Goal: Contribute content: Contribute content

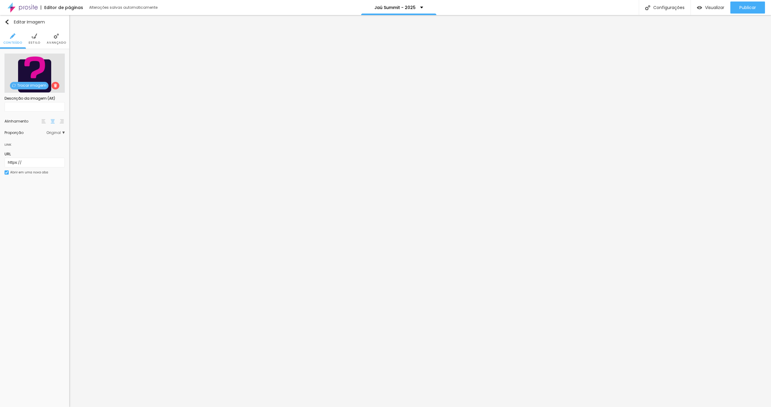
click at [22, 87] on span "Trocar imagem" at bounding box center [29, 86] width 39 height 8
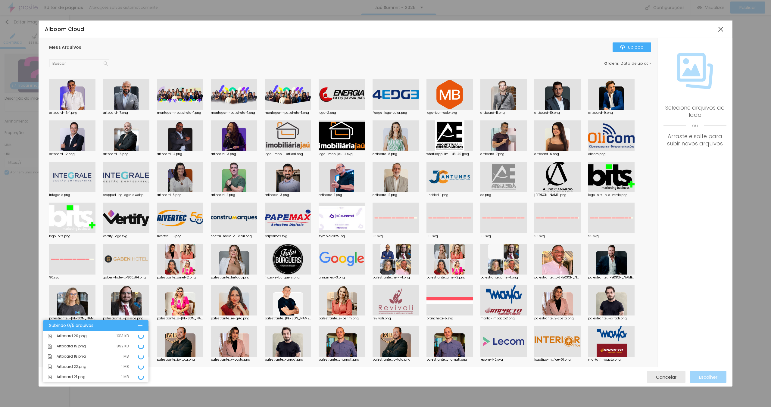
drag, startPoint x: 301, startPoint y: 42, endPoint x: 318, endPoint y: 40, distance: 17.0
click at [301, 42] on div "Meus Arquivos Upload Ordem : Data de upload artboard-16-1.png artboard-17.png m…" at bounding box center [348, 202] width 619 height 329
click at [365, 49] on div "Meus Arquivos Upload" at bounding box center [350, 47] width 602 height 10
click at [303, 49] on div "Meus Arquivos Upload" at bounding box center [350, 47] width 602 height 10
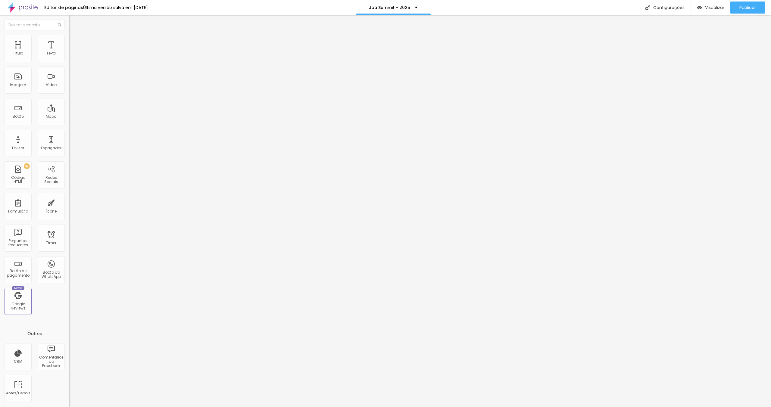
click at [69, 52] on span "Trocar imagem" at bounding box center [85, 49] width 33 height 5
drag, startPoint x: 352, startPoint y: 49, endPoint x: 348, endPoint y: 51, distance: 4.6
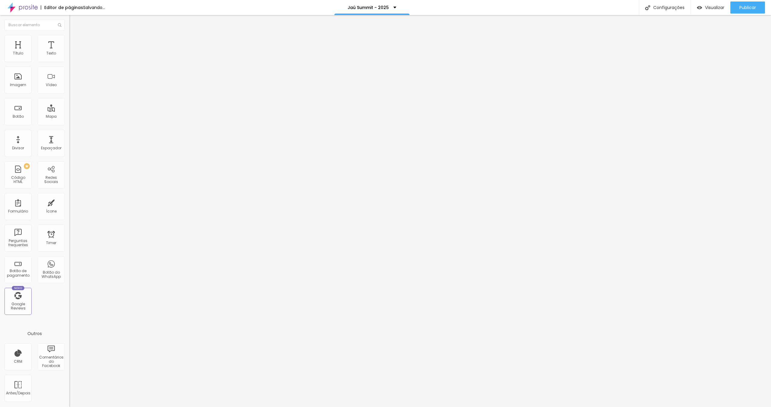
click at [69, 52] on span "Trocar imagem" at bounding box center [85, 49] width 33 height 5
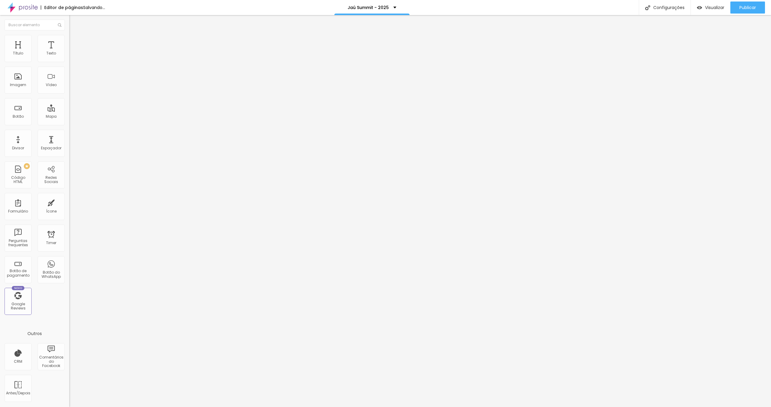
click at [69, 41] on li "Avançado" at bounding box center [103, 44] width 69 height 6
click at [747, 5] on span "Publicar" at bounding box center [747, 7] width 17 height 5
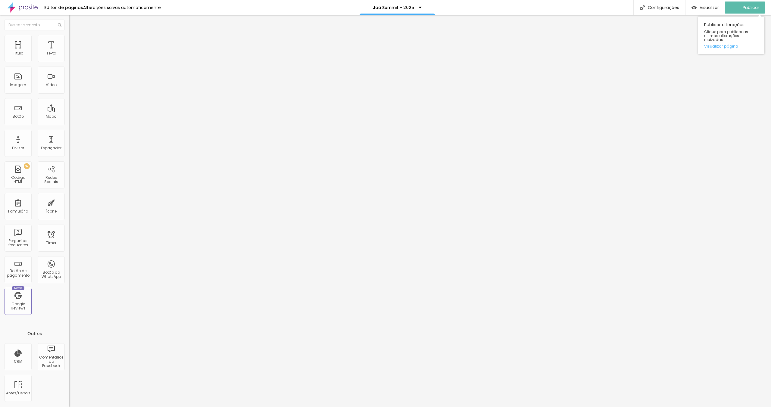
click at [725, 44] on link "Visualizar página" at bounding box center [731, 46] width 54 height 4
click at [69, 52] on span "Trocar imagem" at bounding box center [85, 49] width 33 height 5
click at [69, 36] on img at bounding box center [71, 37] width 5 height 5
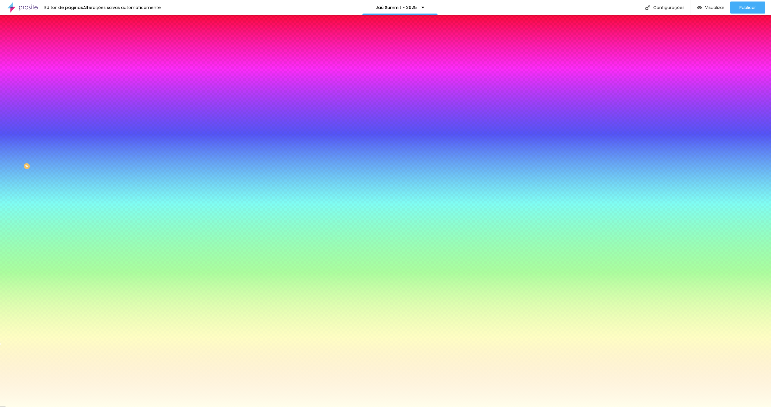
click at [69, 60] on input "#FFFEEB" at bounding box center [105, 61] width 72 height 6
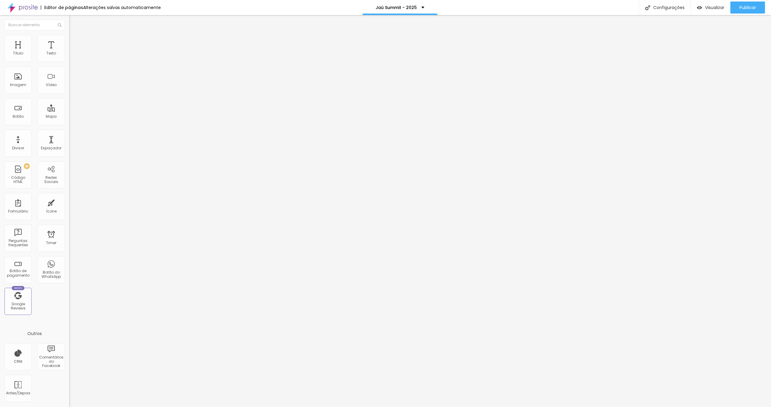
click at [75, 42] on span "Estilo" at bounding box center [79, 38] width 9 height 5
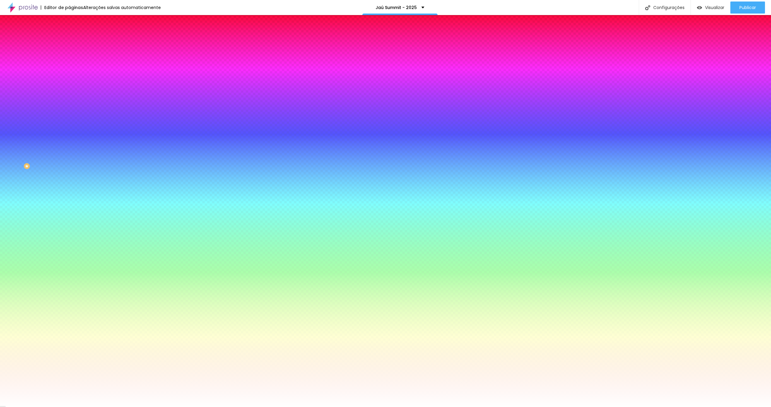
click at [69, 60] on input "#FFFFFF" at bounding box center [105, 61] width 72 height 6
paste input "EEB"
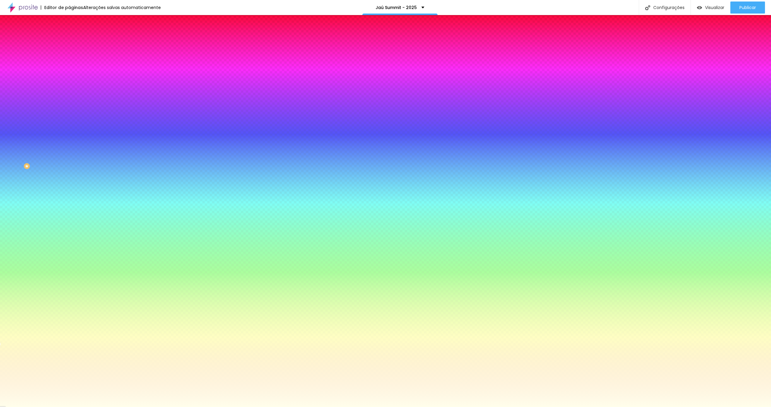
type input "#FFFEEB"
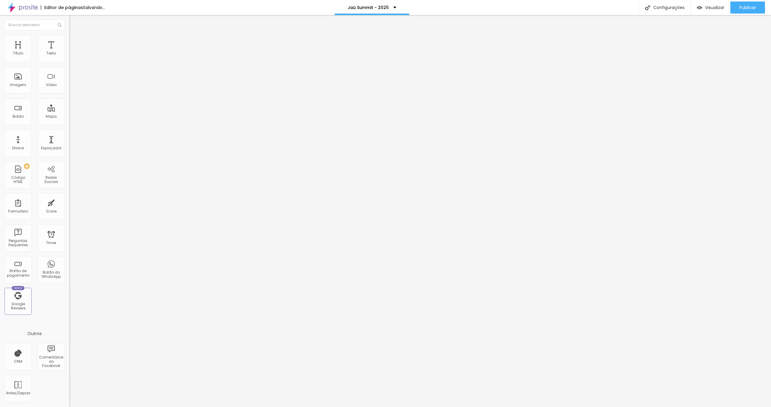
click at [69, 39] on li "Estilo" at bounding box center [103, 38] width 69 height 6
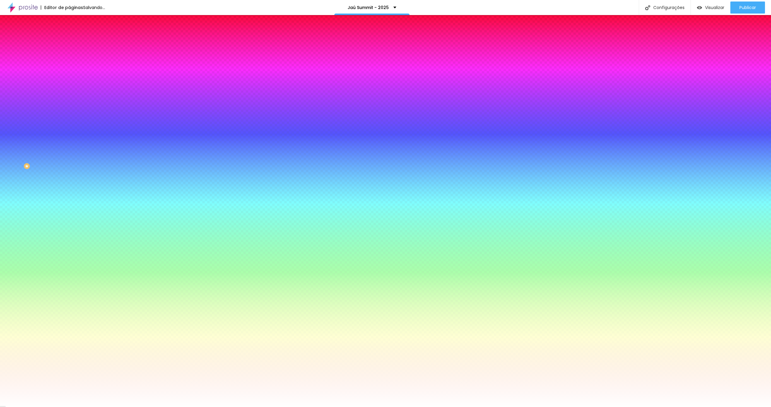
click at [69, 61] on input "#FFFFFF" at bounding box center [105, 61] width 72 height 6
paste input "EEB"
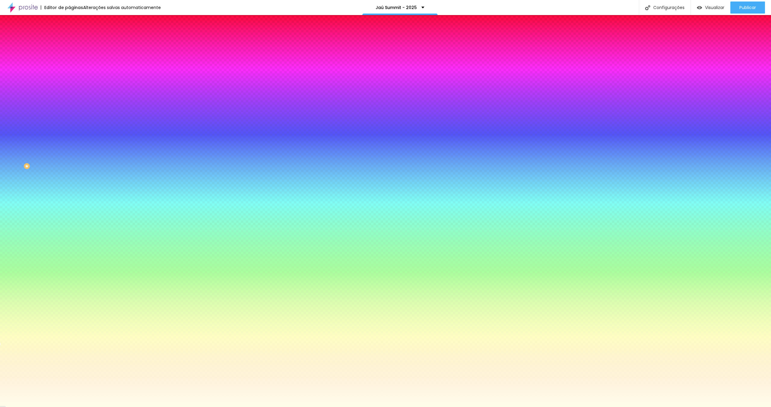
type input "#FFFEEB"
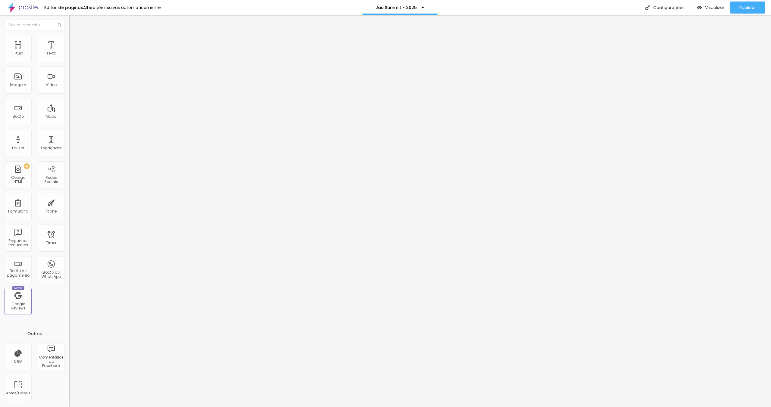
click at [69, 52] on span "Trocar imagem" at bounding box center [85, 49] width 33 height 5
drag, startPoint x: 60, startPoint y: 38, endPoint x: 57, endPoint y: 39, distance: 3.1
click at [69, 41] on li "Avançado" at bounding box center [103, 44] width 69 height 6
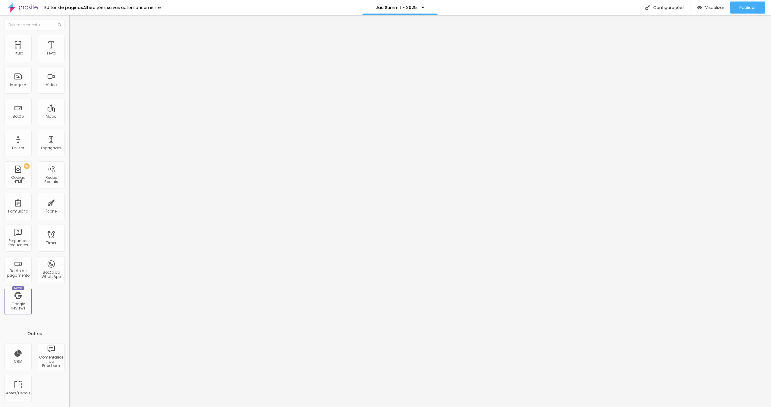
click at [75, 41] on span "Estilo" at bounding box center [79, 38] width 9 height 5
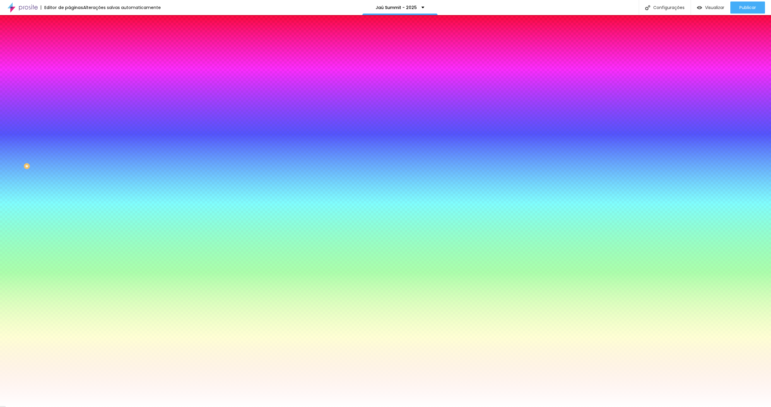
click at [72, 95] on icon "button" at bounding box center [74, 97] width 4 height 4
drag, startPoint x: 76, startPoint y: 117, endPoint x: 69, endPoint y: 117, distance: 7.0
type input "0"
click at [42, 407] on div at bounding box center [385, 407] width 771 height 0
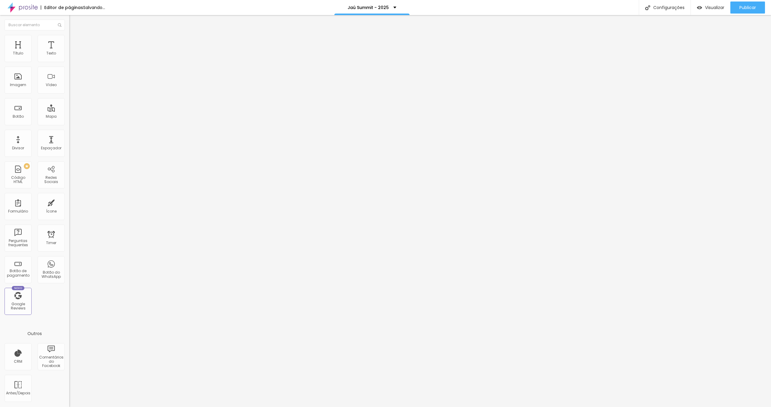
click at [75, 40] on span "Estilo" at bounding box center [79, 38] width 9 height 5
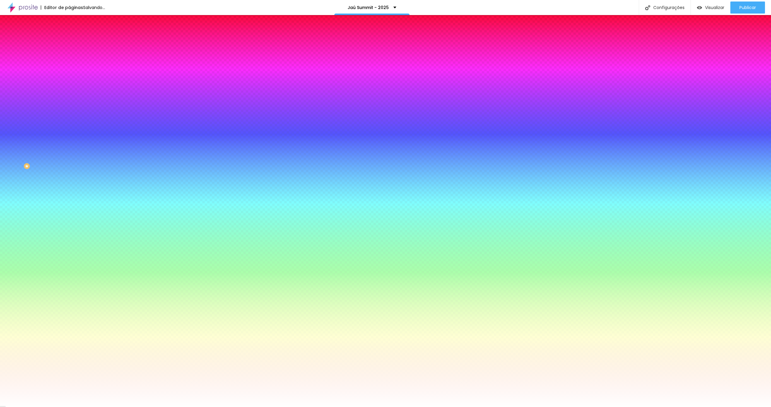
click at [72, 95] on icon "button" at bounding box center [74, 97] width 4 height 4
drag, startPoint x: 98, startPoint y: 118, endPoint x: 85, endPoint y: 117, distance: 12.4
type input "0"
click at [26, 407] on div at bounding box center [385, 407] width 771 height 0
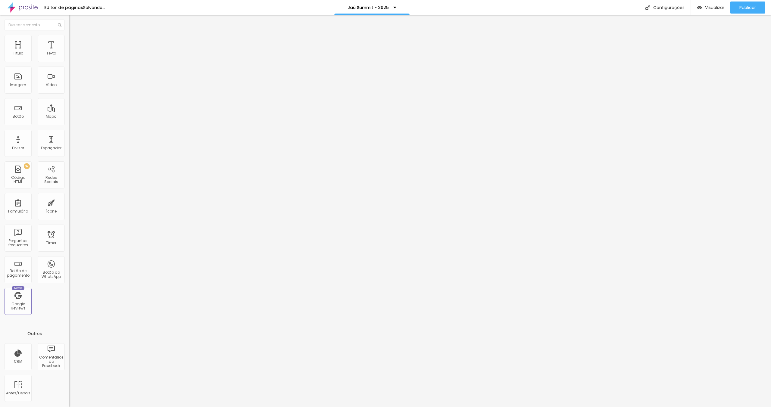
click at [73, 55] on span "Trocar icone" at bounding box center [86, 52] width 27 height 5
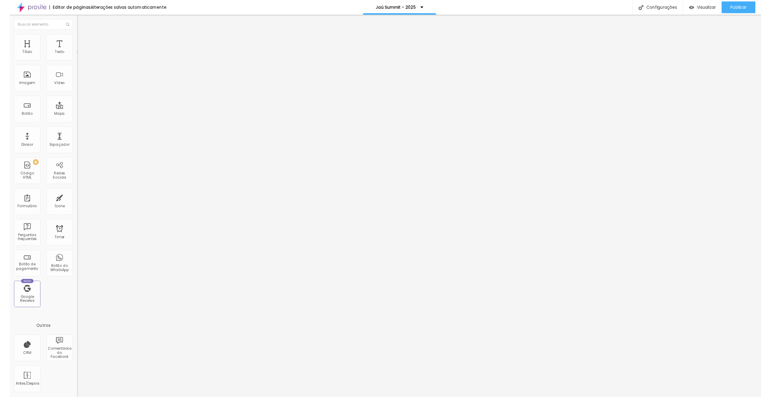
scroll to position [260, 241]
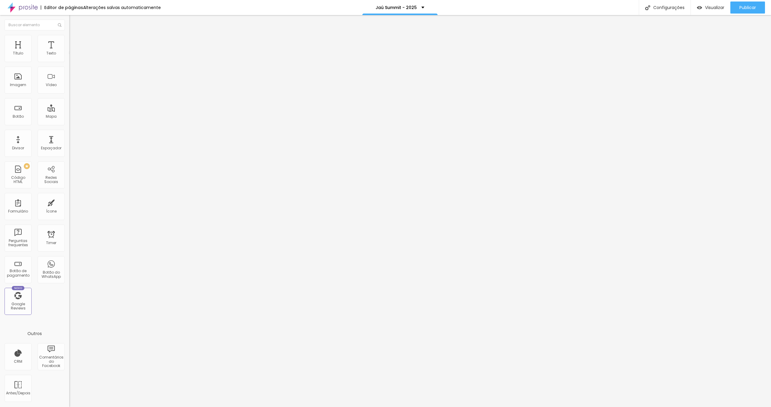
type input "food"
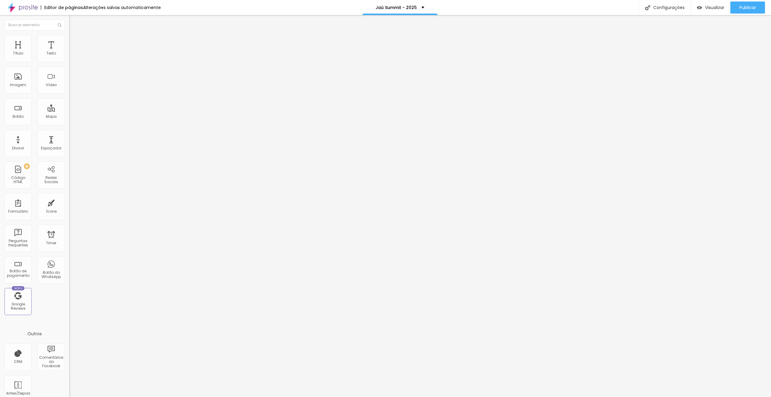
click at [69, 57] on span "Titulo 2" at bounding box center [79, 53] width 20 height 8
click at [69, 90] on button "button" at bounding box center [73, 87] width 8 height 6
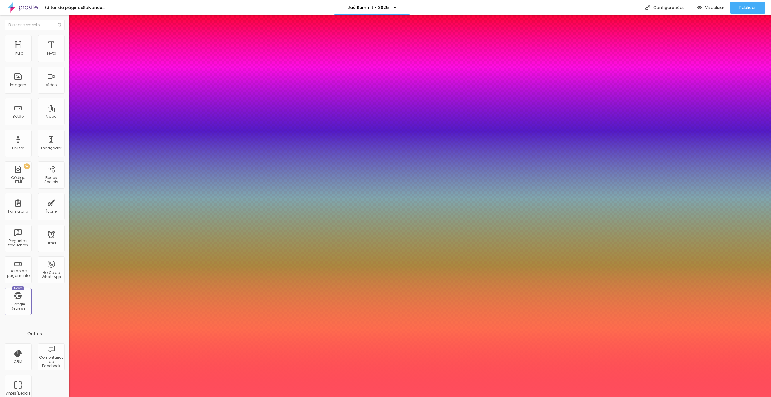
type input "1"
type input "13"
type input "1"
type input "12"
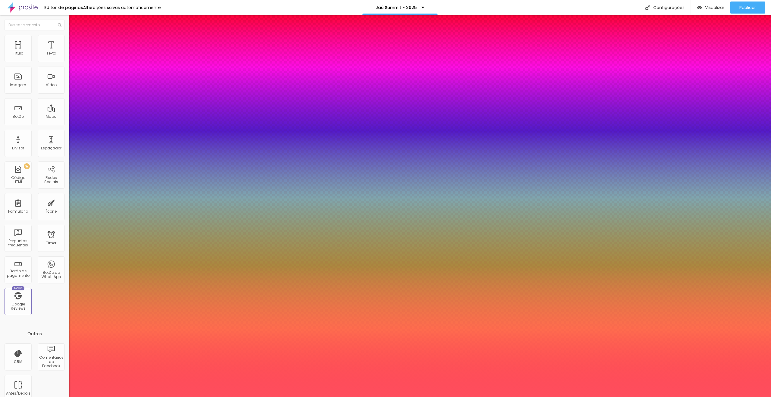
type input "12"
type input "1"
type input "13"
type input "1"
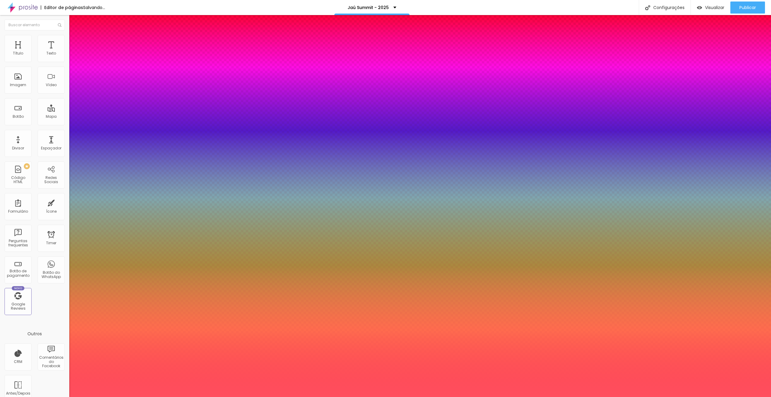
type input "14"
type input "1"
type input "15"
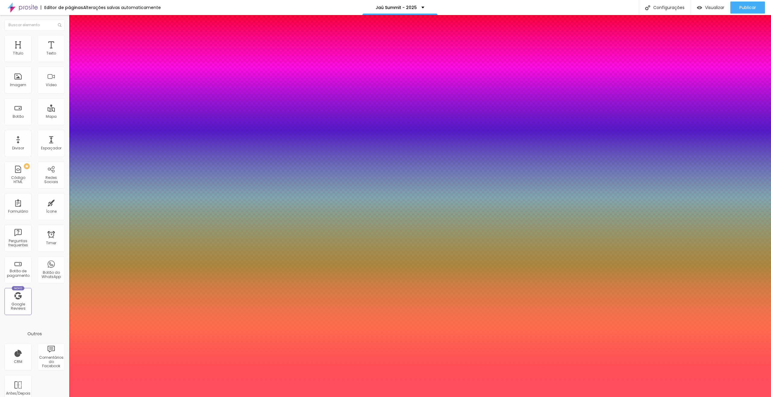
type input "1"
type input "15"
click at [423, 397] on div at bounding box center [385, 397] width 771 height 0
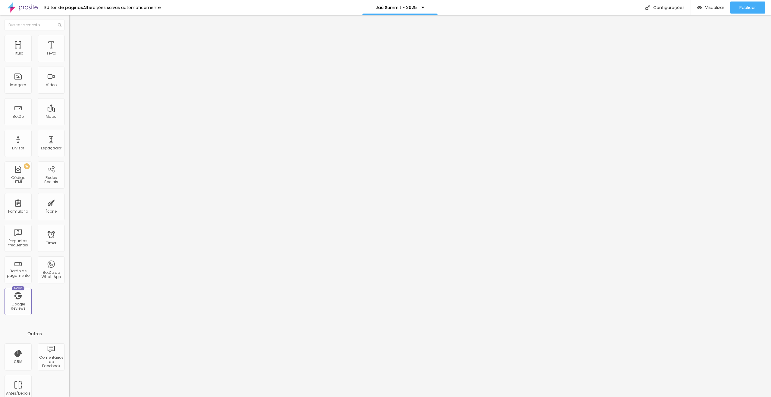
drag, startPoint x: 50, startPoint y: 38, endPoint x: 42, endPoint y: 50, distance: 15.0
click at [69, 38] on img at bounding box center [71, 37] width 5 height 5
type input "5"
type input "4"
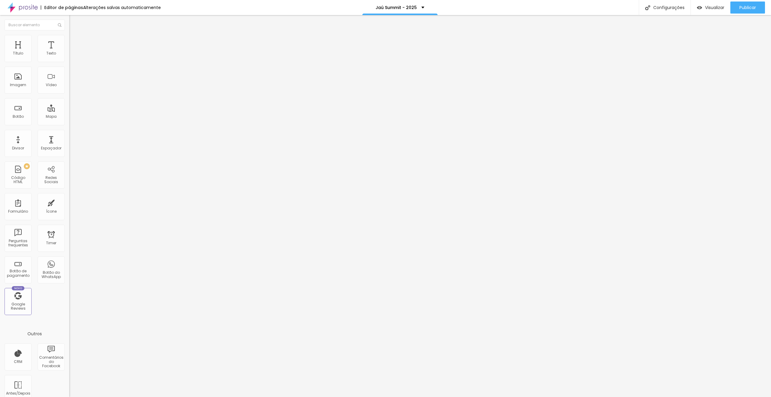
type input "4"
type input "3"
type input "0"
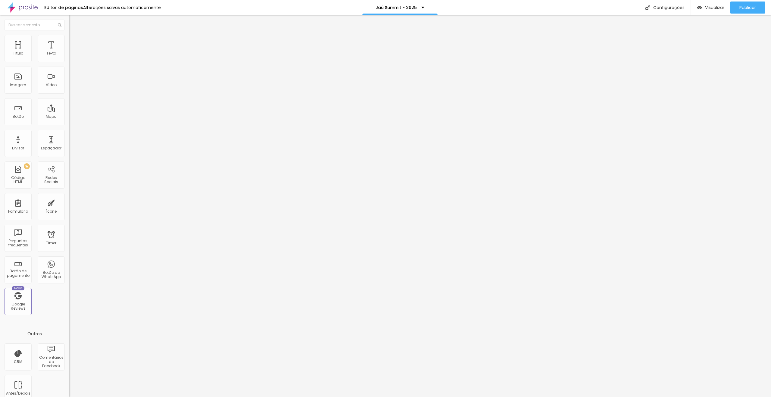
drag, startPoint x: 16, startPoint y: 59, endPoint x: 10, endPoint y: 59, distance: 6.3
type input "0"
click at [69, 111] on input "range" at bounding box center [88, 113] width 39 height 5
drag, startPoint x: 10, startPoint y: 59, endPoint x: 18, endPoint y: 59, distance: 8.1
click at [69, 59] on div "0 Espaço de cima" at bounding box center [103, 83] width 69 height 85
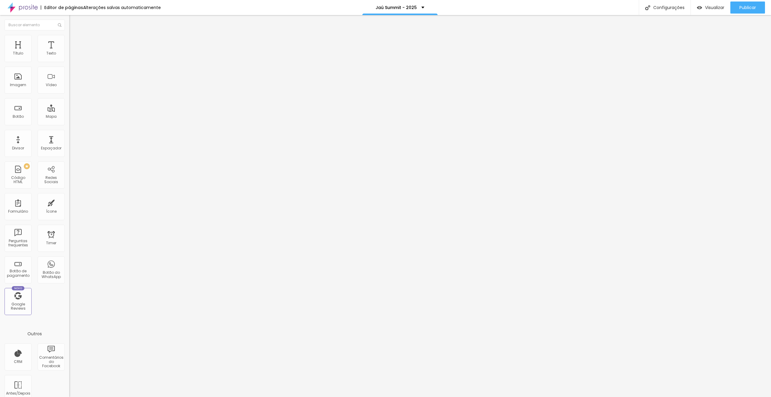
click at [72, 88] on icon "button" at bounding box center [73, 87] width 2 height 2
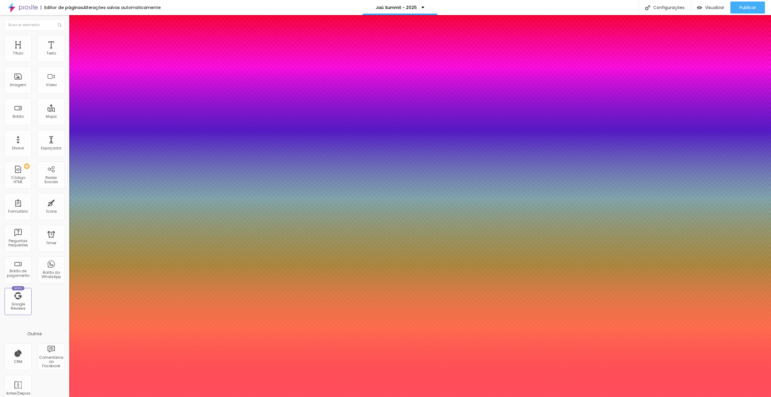
type input "1"
click at [524, 397] on div at bounding box center [385, 397] width 771 height 0
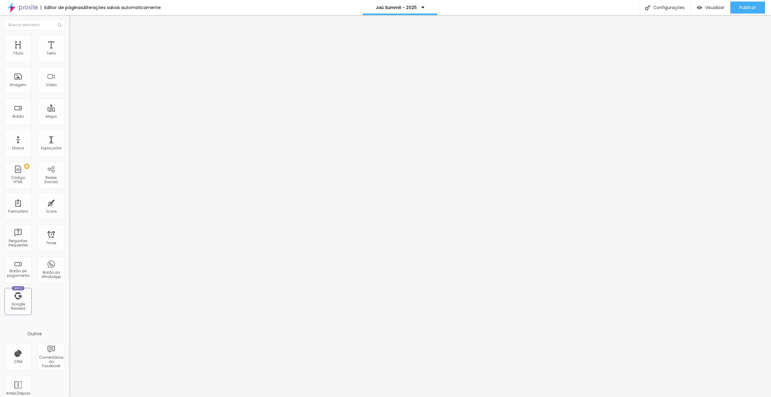
click at [474, 4] on div "Editor de páginas Alterações salvas automaticamente Jaú Summit - 2025 Configura…" at bounding box center [385, 7] width 771 height 15
